Goal: Use online tool/utility: Utilize a website feature to perform a specific function

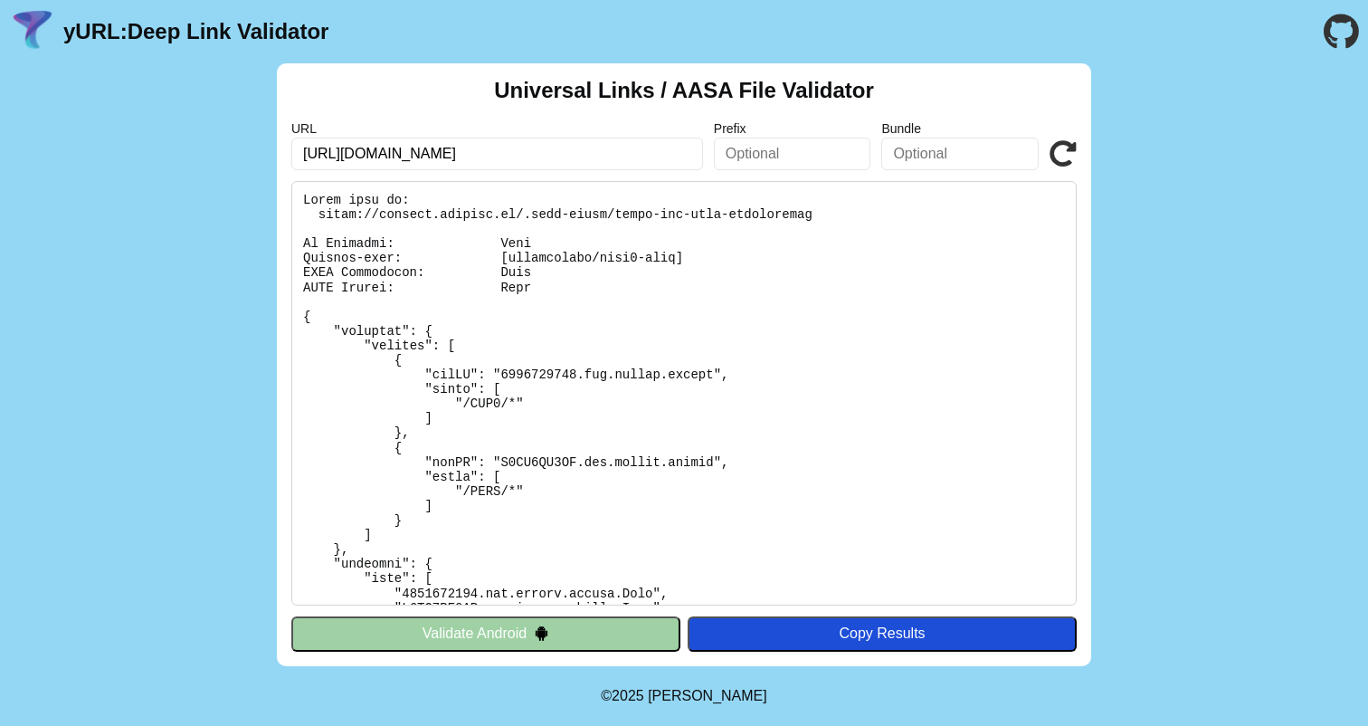
scroll to position [6, 0]
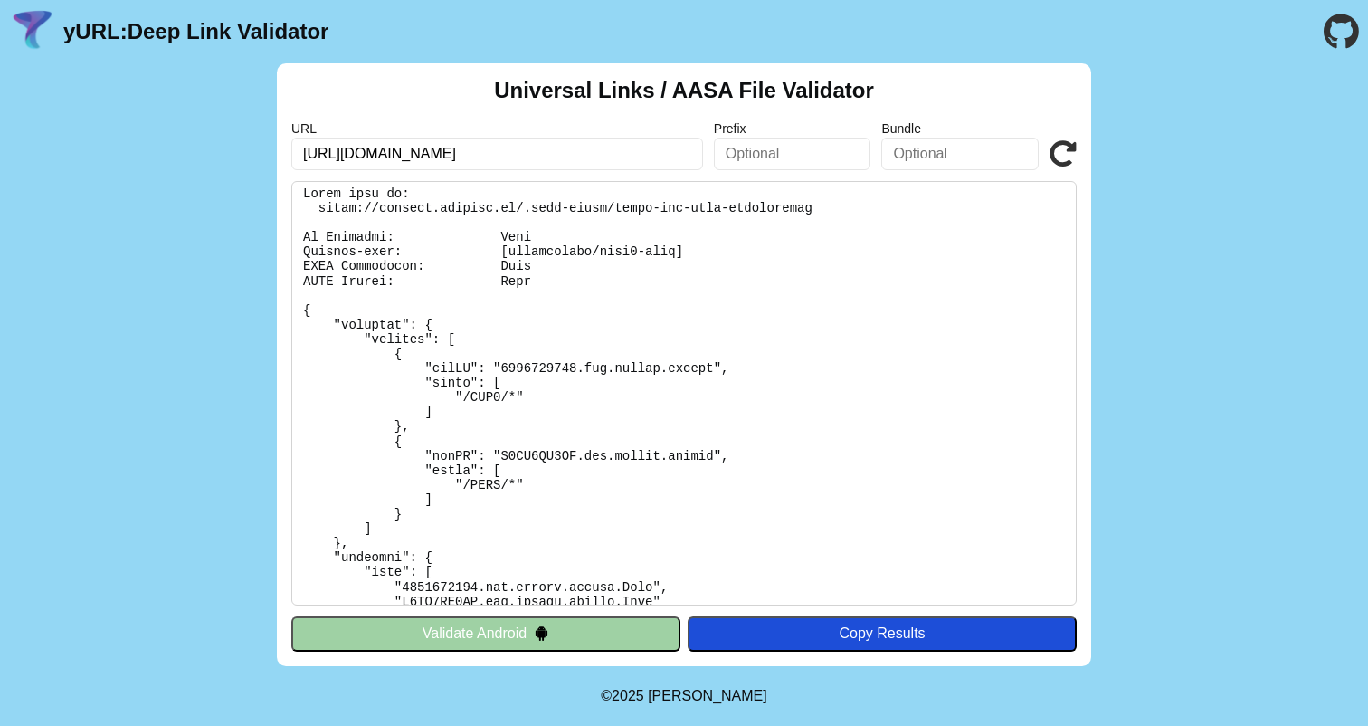
click at [522, 451] on pre at bounding box center [683, 393] width 785 height 424
click at [487, 484] on pre at bounding box center [683, 393] width 785 height 424
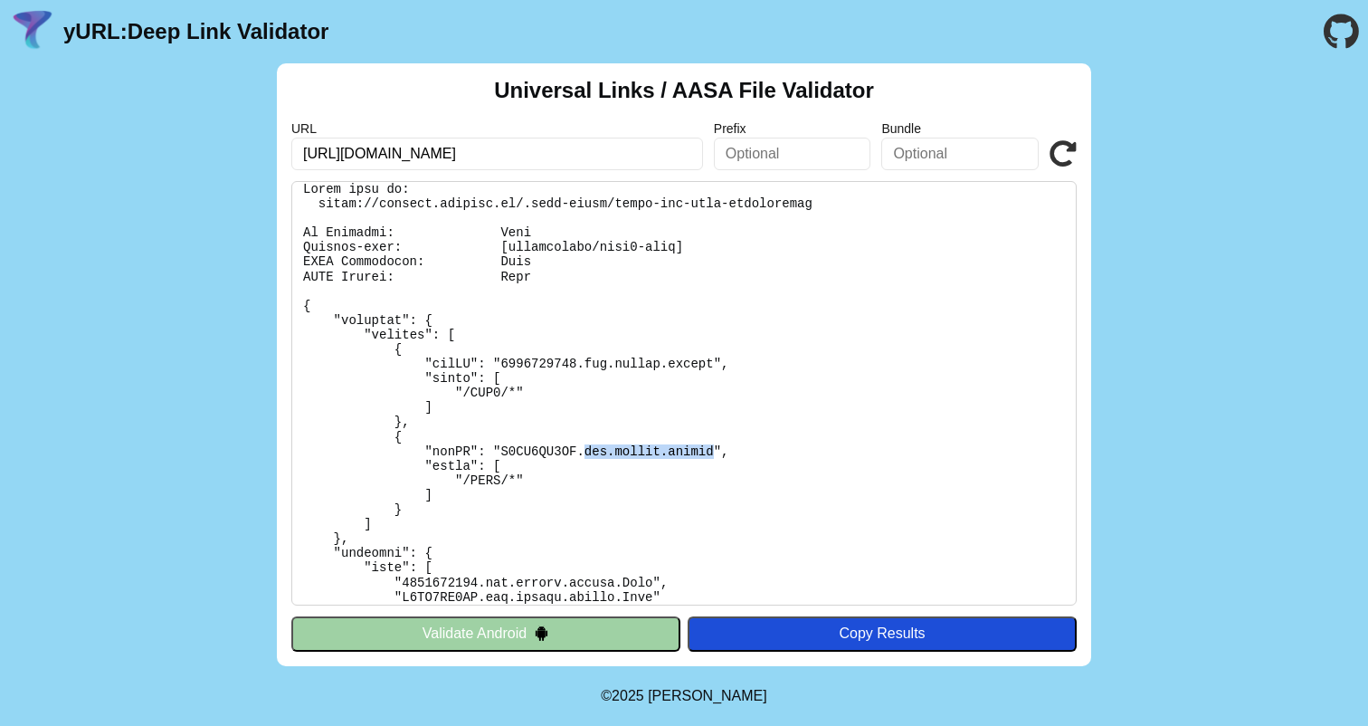
drag, startPoint x: 586, startPoint y: 451, endPoint x: 712, endPoint y: 451, distance: 125.8
click at [712, 451] on pre at bounding box center [683, 393] width 785 height 424
copy pre "com.coffye.bqrhvf"
